Goal: Contribute content

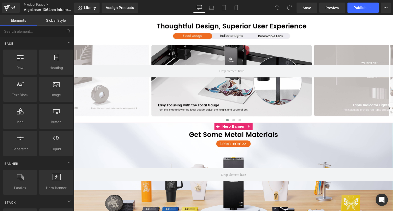
scroll to position [1331, 0]
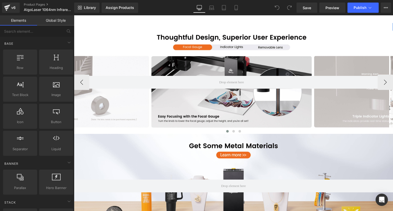
click at [237, 104] on div at bounding box center [231, 82] width 315 height 103
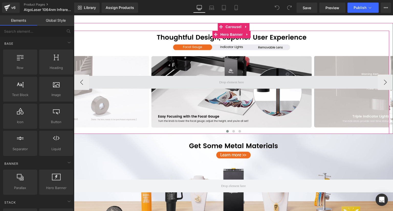
click at [219, 86] on span at bounding box center [232, 82] width 28 height 7
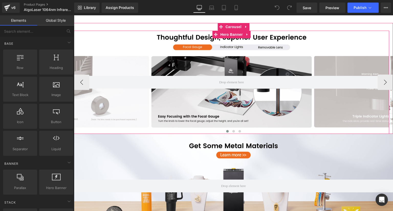
click at [198, 75] on div at bounding box center [231, 82] width 315 height 103
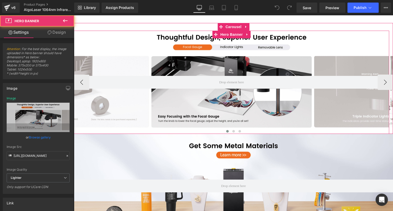
click at [160, 69] on div at bounding box center [231, 82] width 315 height 103
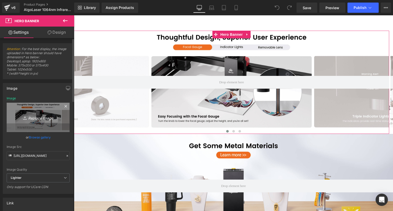
click at [33, 119] on icon "Replace Image" at bounding box center [38, 117] width 41 height 6
type input "C:\fakepath\6-111_08.png"
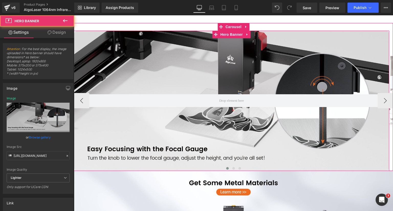
click at [213, 59] on div at bounding box center [231, 101] width 315 height 140
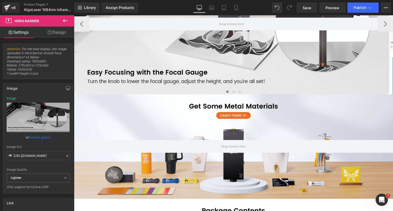
scroll to position [1331, 0]
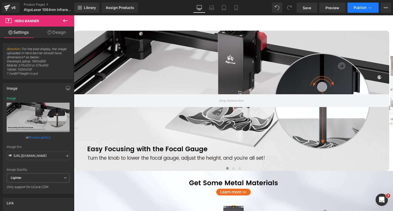
click at [360, 8] on span "Publish" at bounding box center [360, 8] width 13 height 4
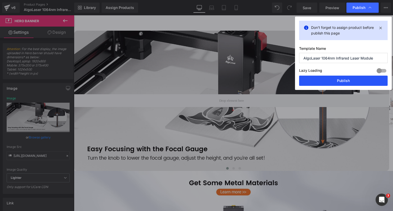
click at [333, 77] on button "Publish" at bounding box center [343, 81] width 89 height 10
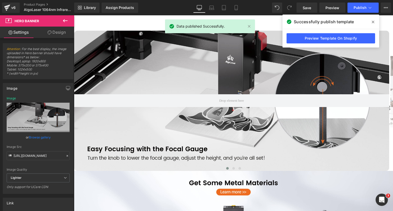
click at [373, 25] on span at bounding box center [373, 22] width 8 height 8
